Goal: Task Accomplishment & Management: Use online tool/utility

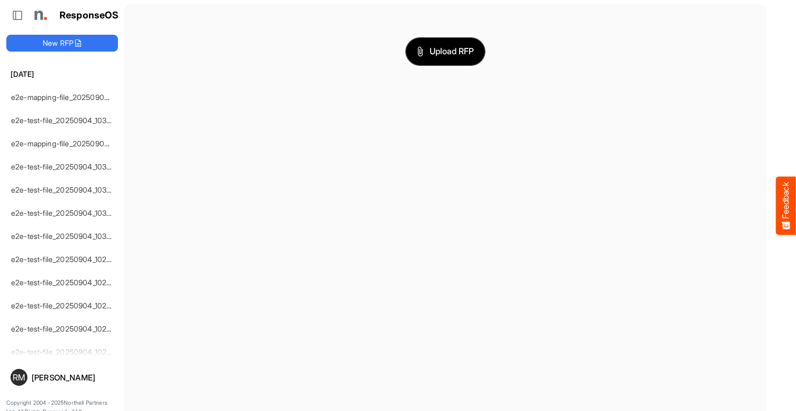
click at [445, 51] on span "Upload RFP" at bounding box center [445, 52] width 57 height 14
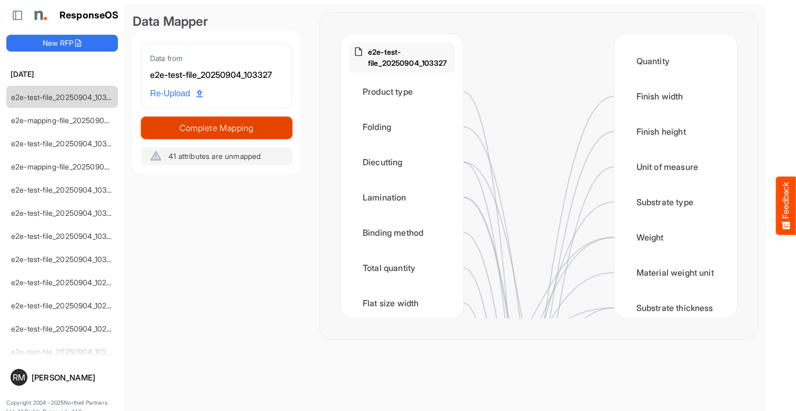
click at [216, 127] on span "Complete Mapping" at bounding box center [217, 128] width 150 height 15
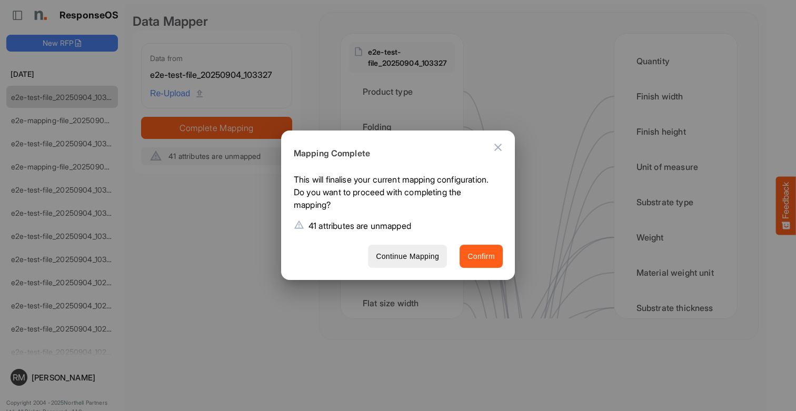
click at [481, 256] on span "Confirm" at bounding box center [480, 256] width 27 height 13
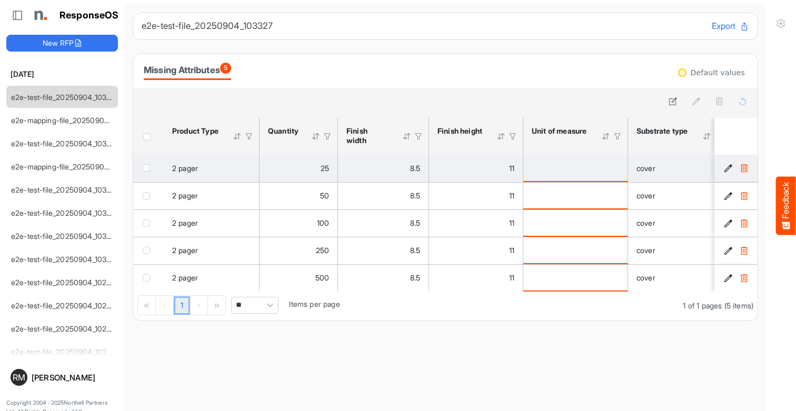
click at [148, 167] on span "checkbox" at bounding box center [146, 167] width 7 height 7
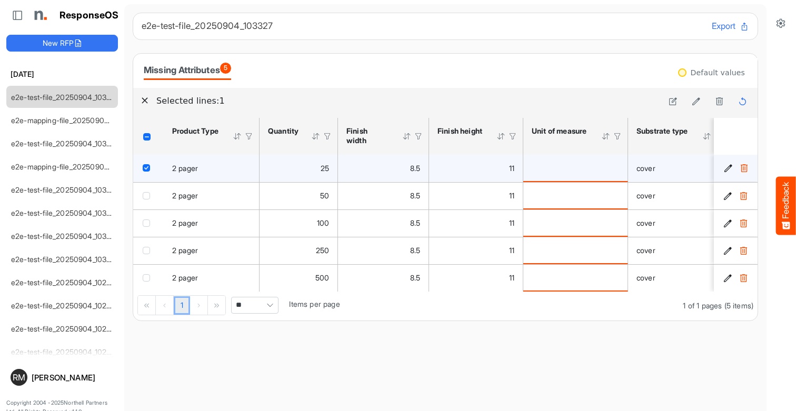
click at [728, 168] on icon "c259fa3e-1aa9-4acb-8ba9-a2ecace483f0 is template cell Column Header" at bounding box center [728, 168] width 9 height 9
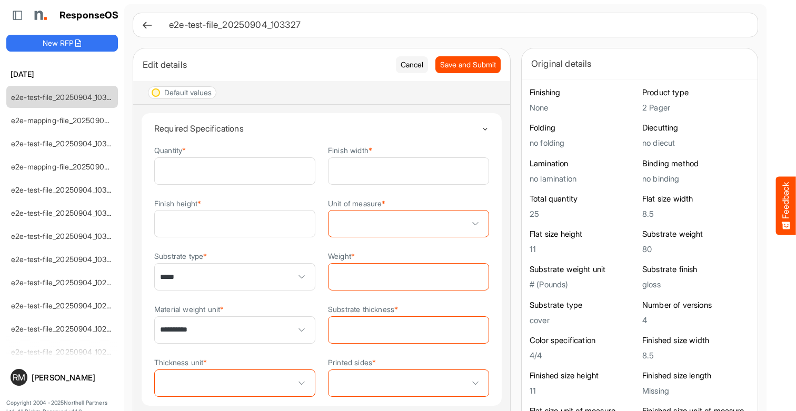
click at [409, 224] on span at bounding box center [409, 224] width 160 height 26
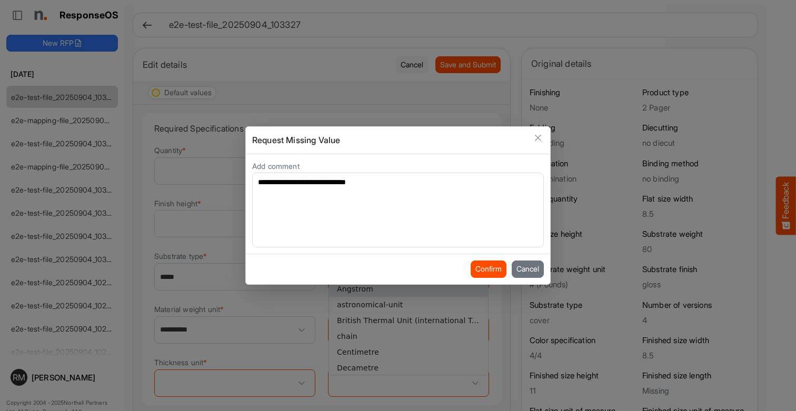
type textarea "**********"
click at [486, 269] on button "Confirm" at bounding box center [489, 269] width 36 height 17
